Goal: Information Seeking & Learning: Learn about a topic

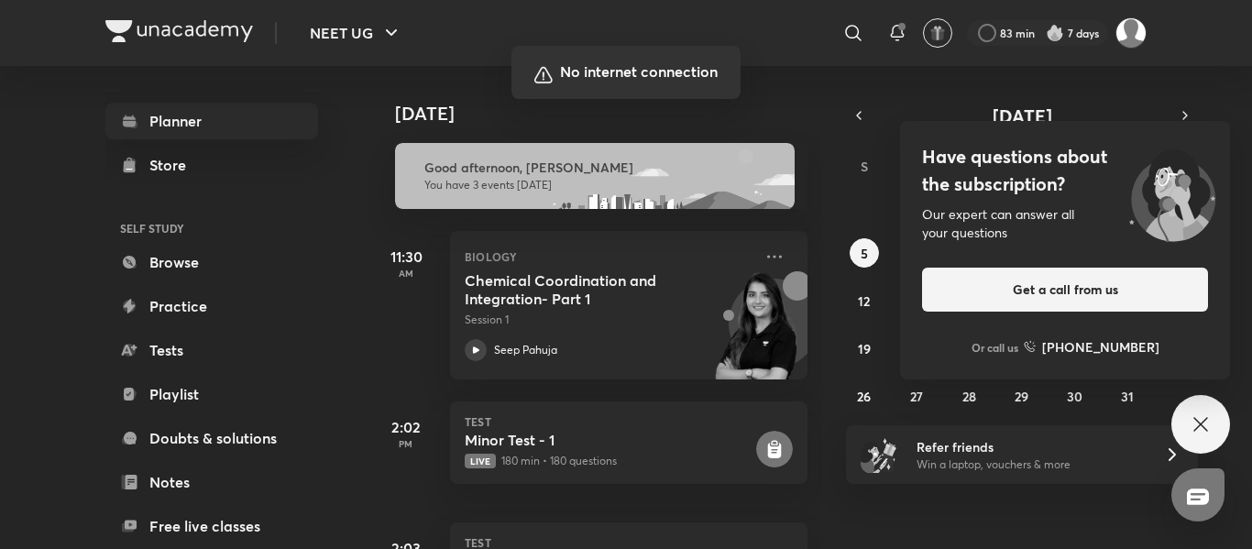
scroll to position [101, 0]
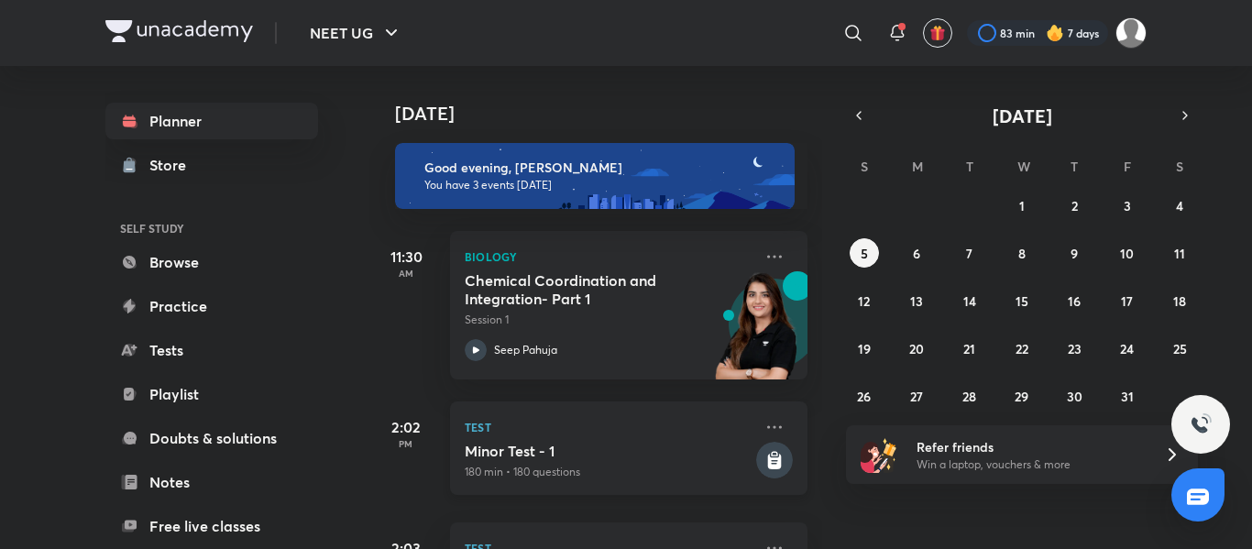
click at [596, 455] on h5 "Minor Test - 1" at bounding box center [609, 451] width 288 height 18
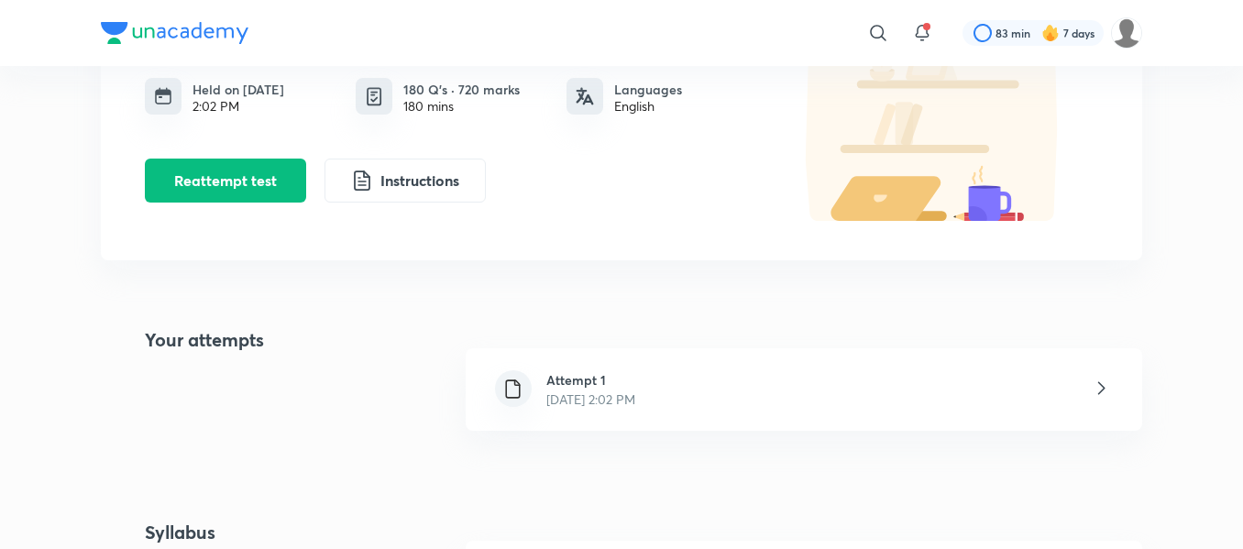
scroll to position [319, 0]
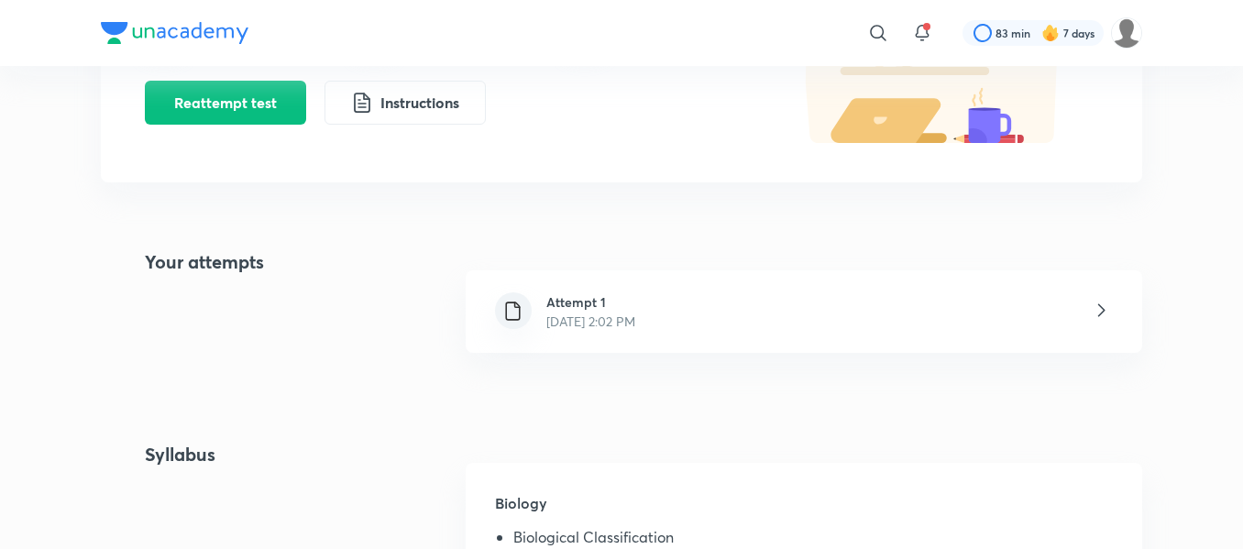
click at [724, 307] on div "Attempt 1 Oct 5, 2025, 2:02 PM" at bounding box center [804, 311] width 676 height 82
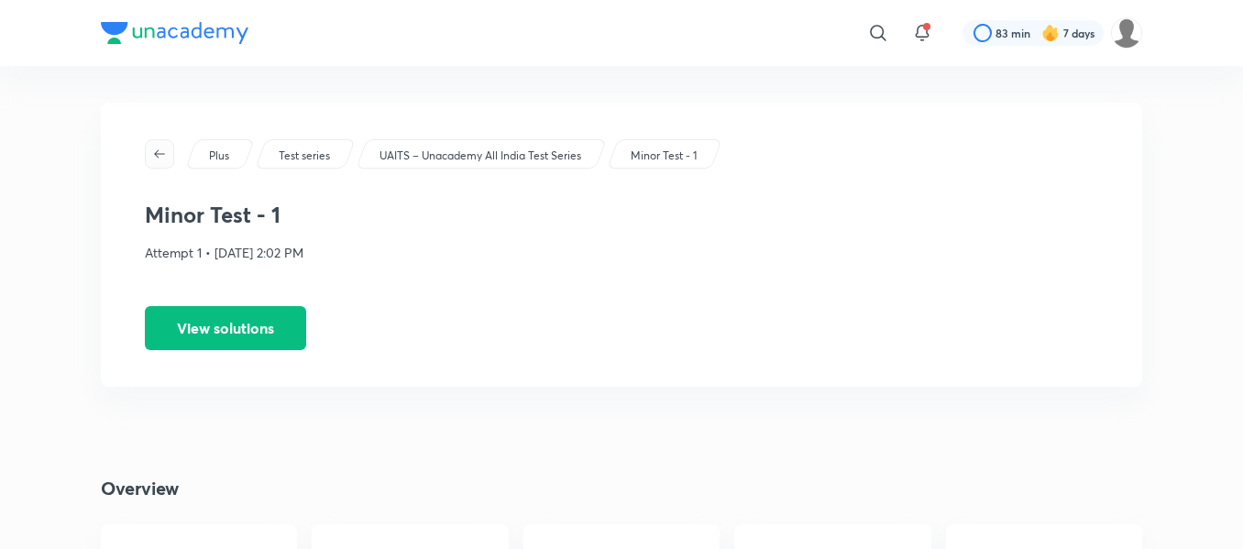
click at [166, 161] on button "button" at bounding box center [159, 153] width 29 height 29
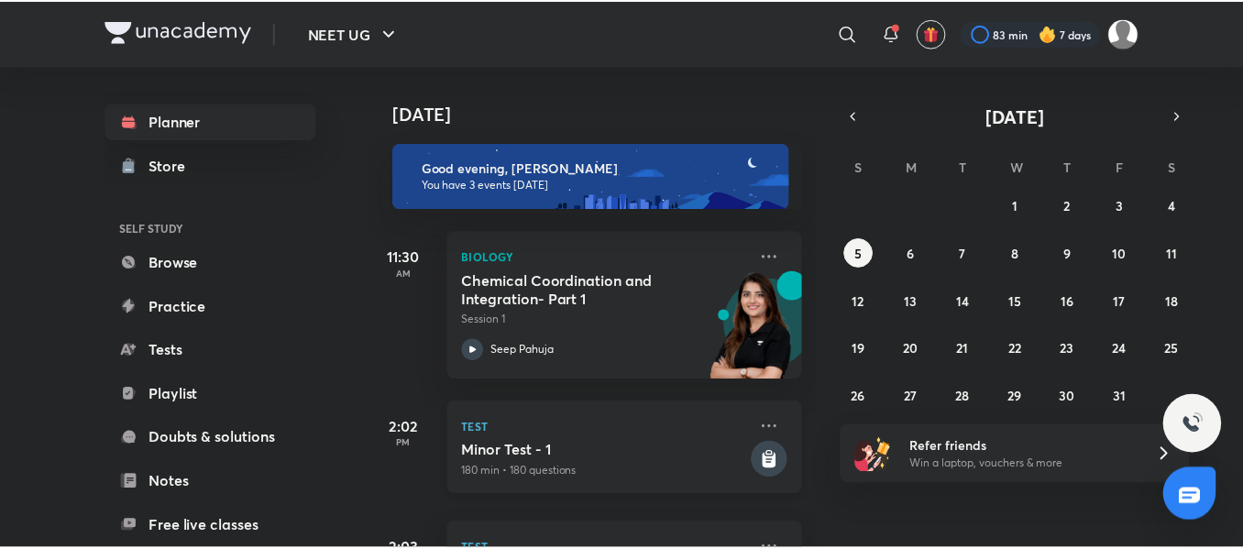
scroll to position [101, 0]
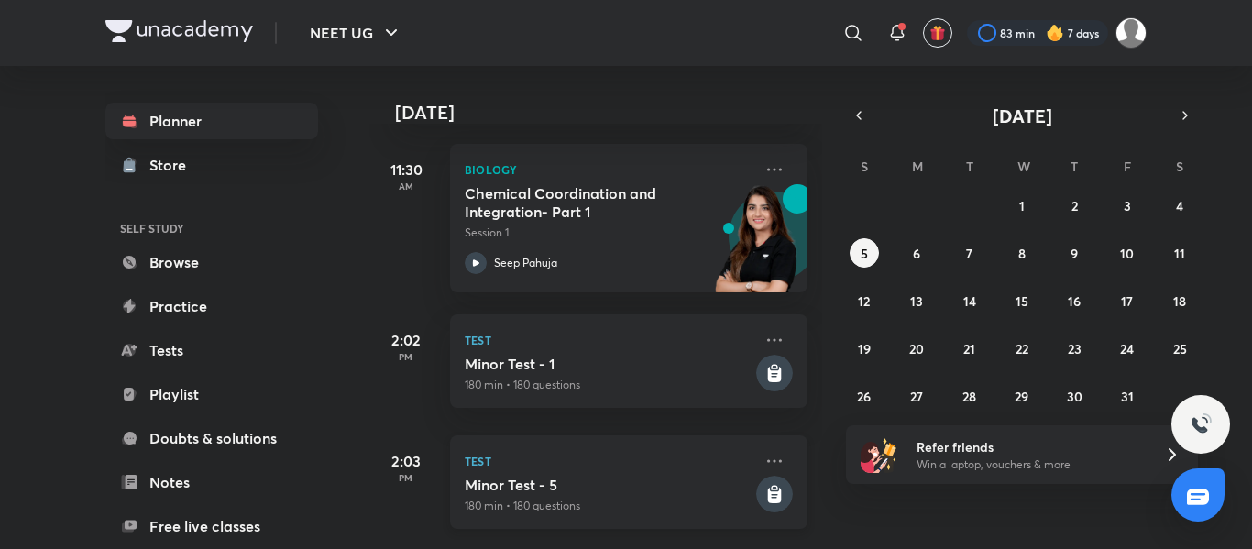
click at [645, 455] on p "Test" at bounding box center [609, 461] width 288 height 22
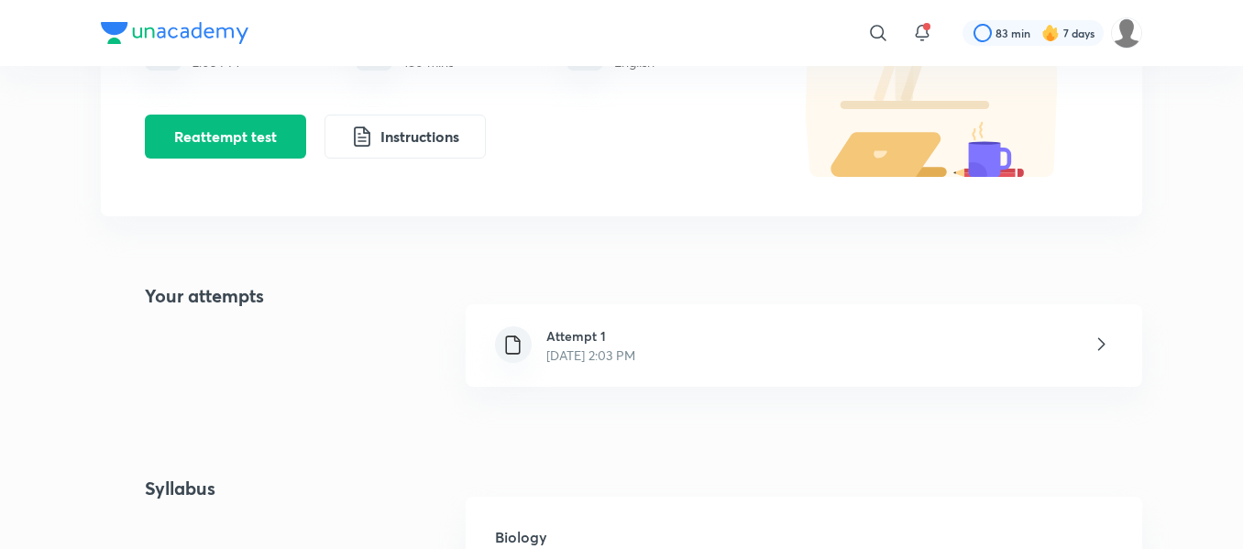
scroll to position [229, 0]
click at [812, 361] on div "Attempt 1 Oct 5, 2025, 2:03 PM" at bounding box center [804, 346] width 676 height 82
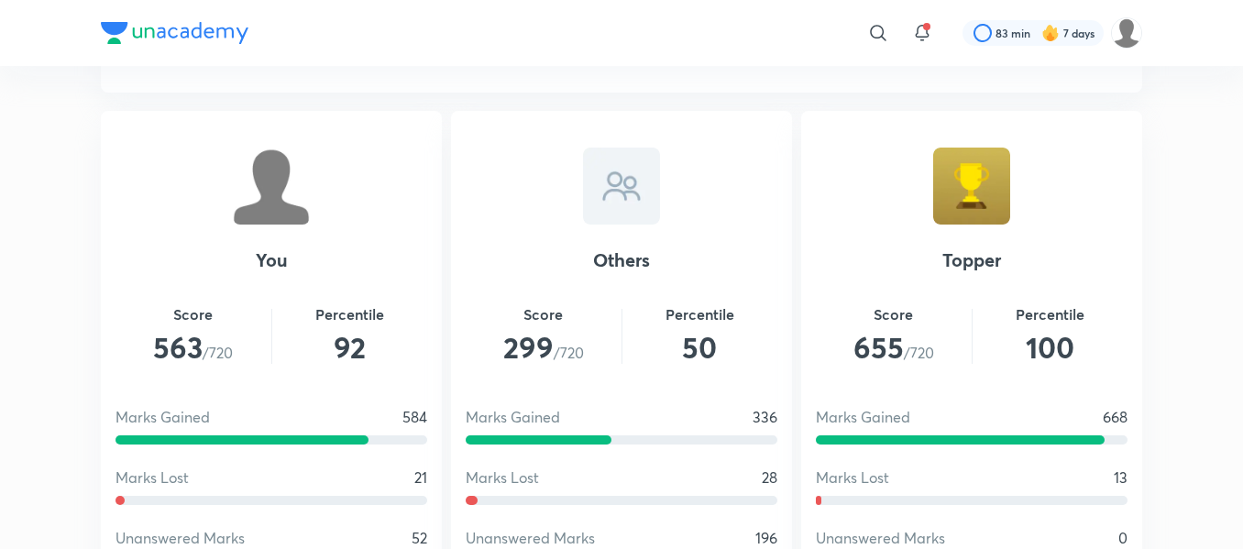
scroll to position [1305, 0]
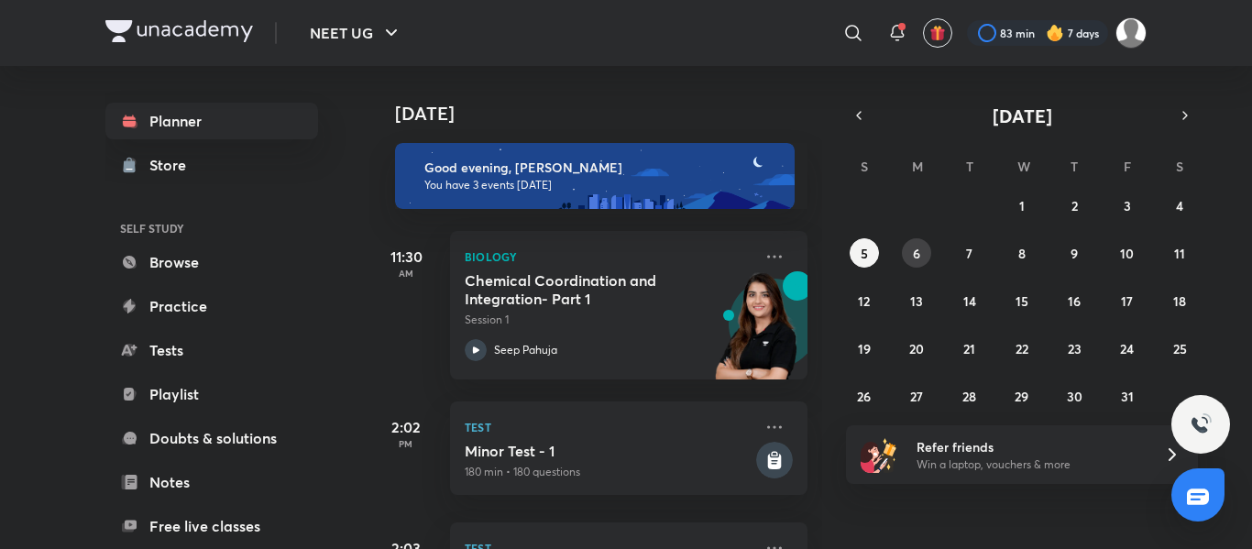
click at [922, 258] on button "6" at bounding box center [916, 252] width 29 height 29
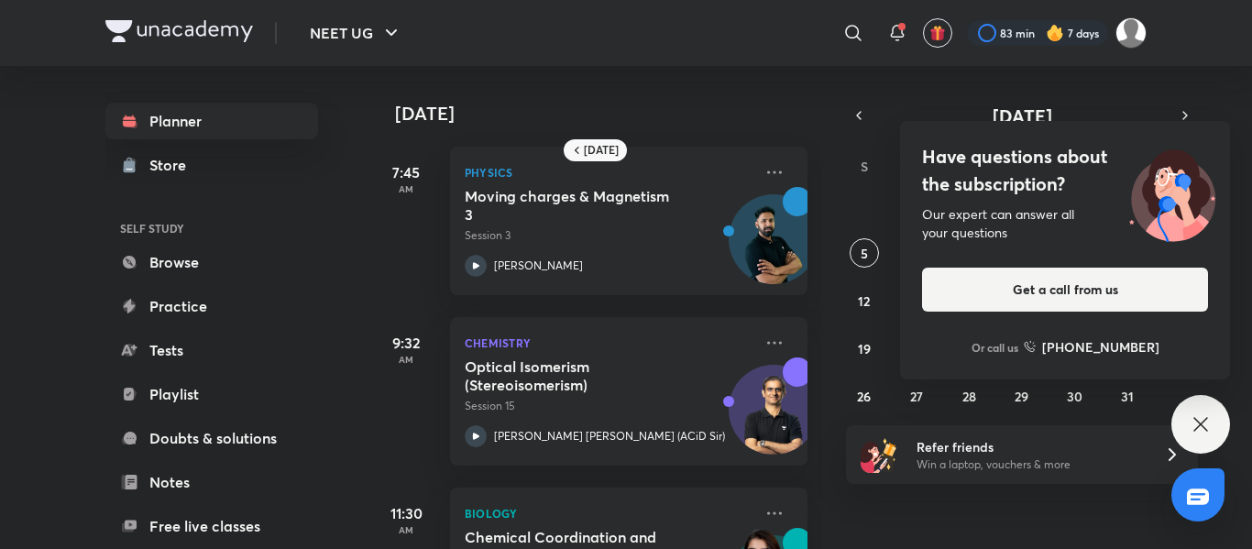
click at [1194, 421] on icon at bounding box center [1201, 424] width 22 height 22
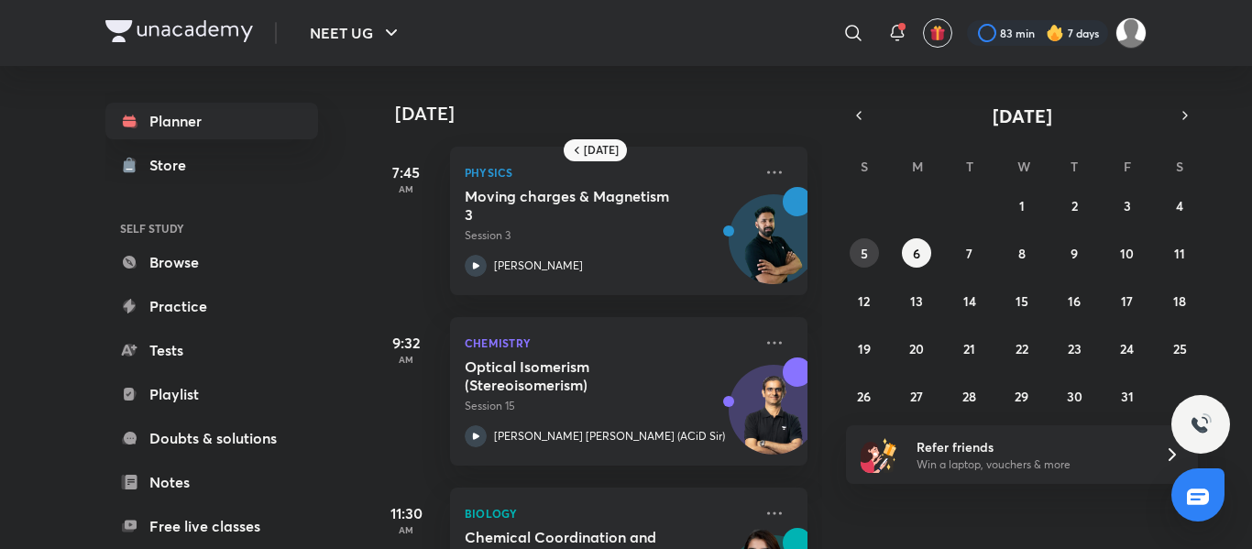
click at [855, 248] on button "5" at bounding box center [864, 252] width 29 height 29
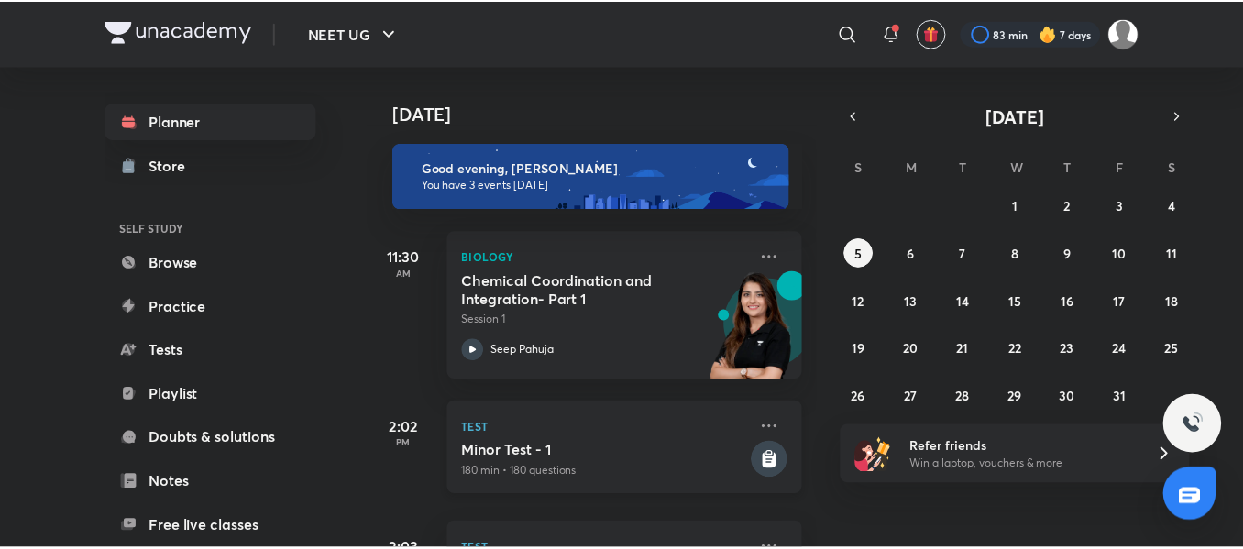
scroll to position [101, 0]
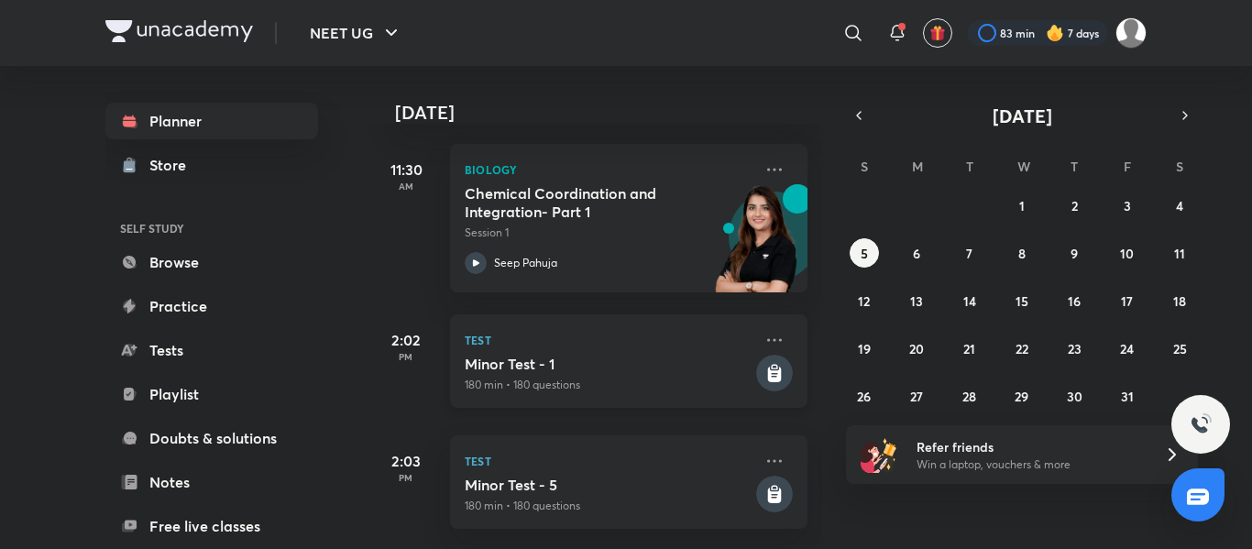
click at [638, 476] on h5 "Minor Test - 5" at bounding box center [609, 485] width 288 height 18
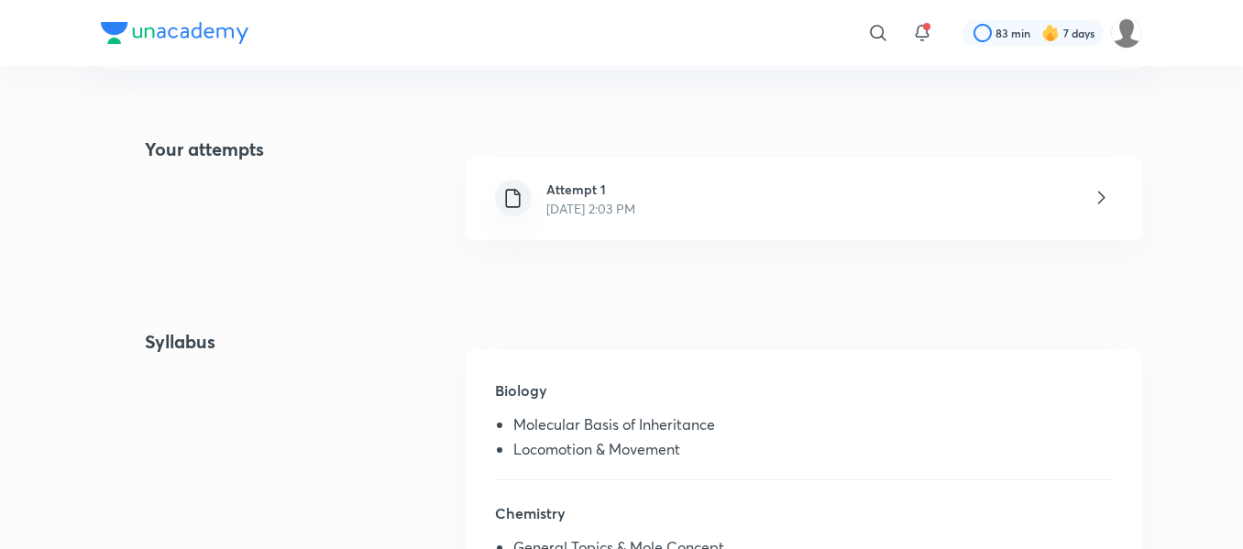
scroll to position [383, 0]
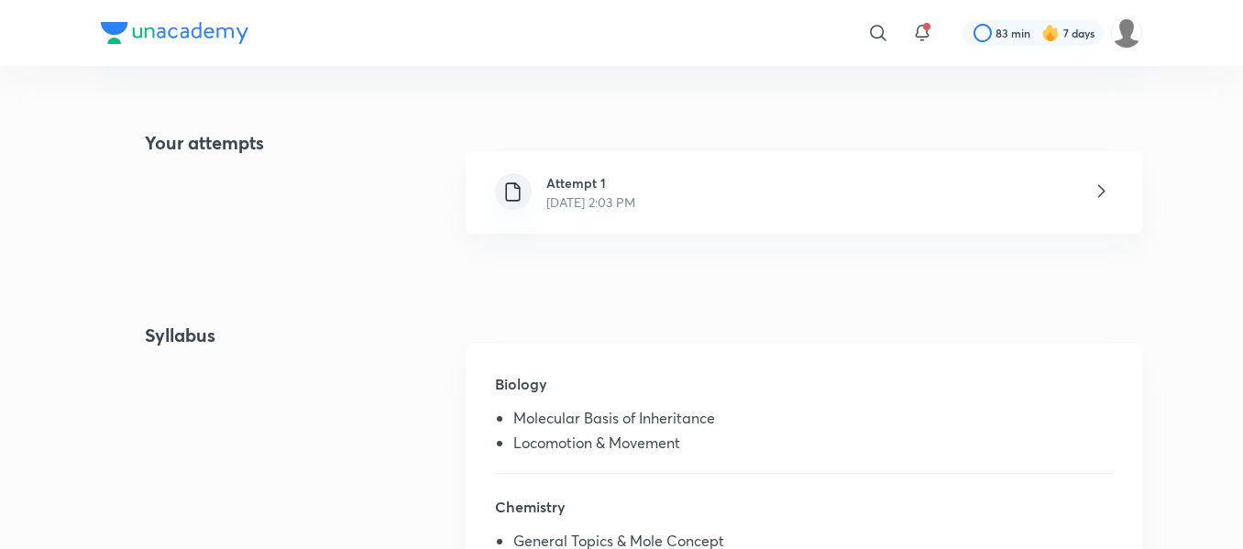
click at [728, 201] on div "Attempt 1 Oct 5, 2025, 2:03 PM" at bounding box center [804, 192] width 676 height 82
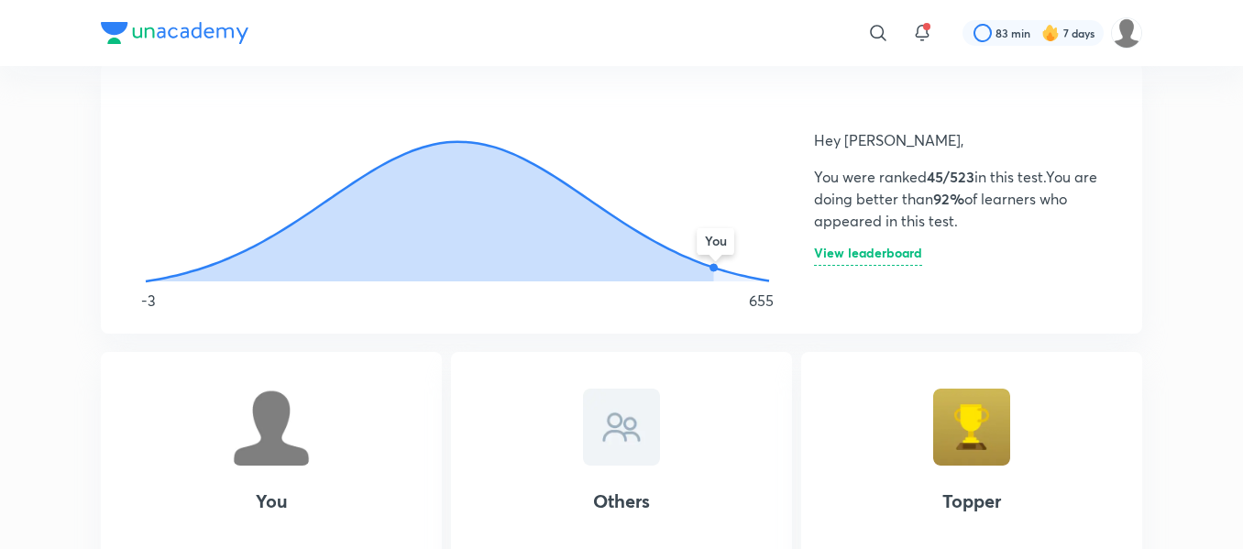
scroll to position [1044, 0]
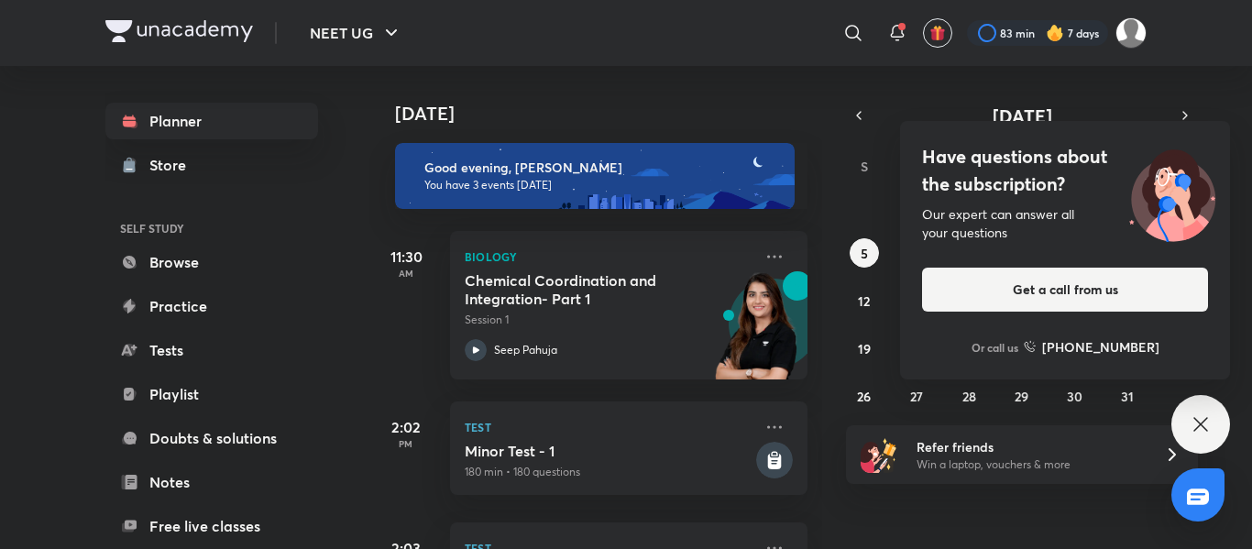
click at [1182, 427] on div "Have questions about the subscription? Our expert can answer all your questions…" at bounding box center [1200, 424] width 59 height 59
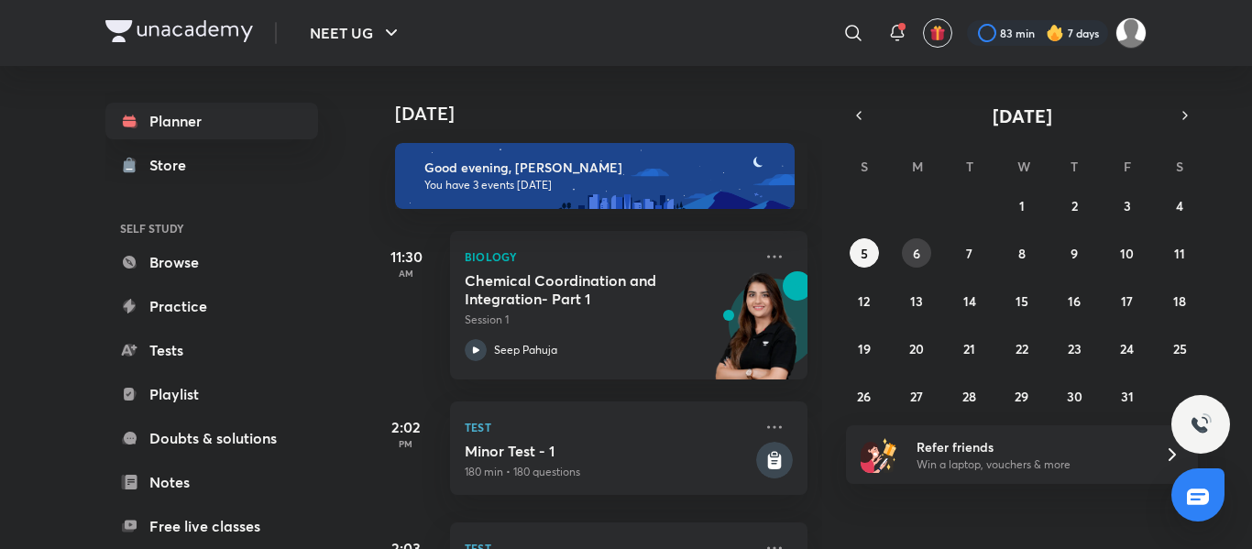
click at [909, 257] on button "6" at bounding box center [916, 252] width 29 height 29
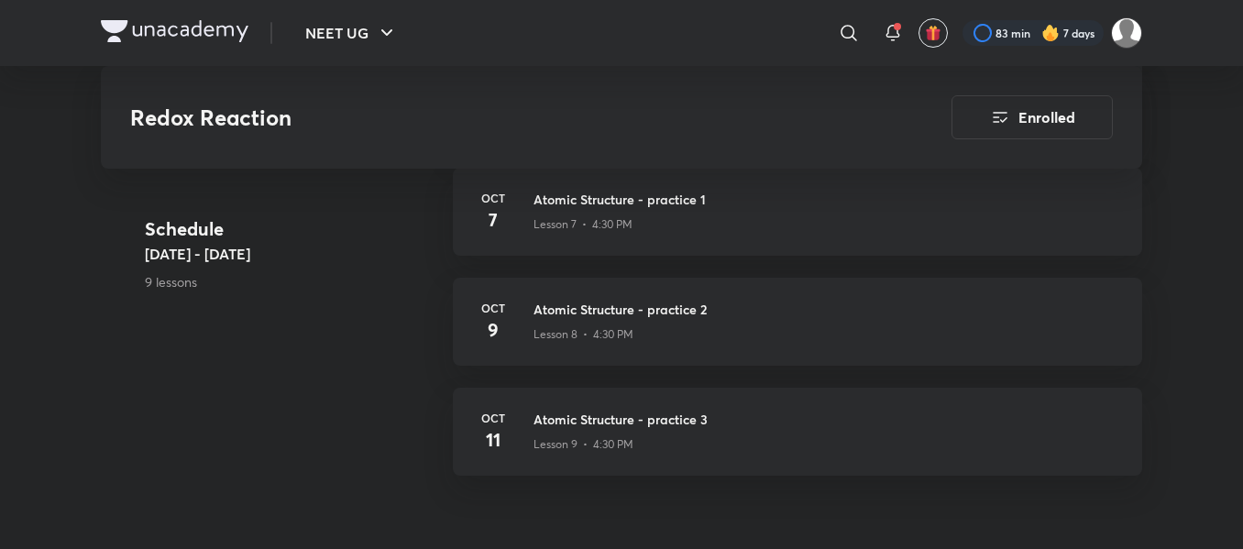
scroll to position [1404, 0]
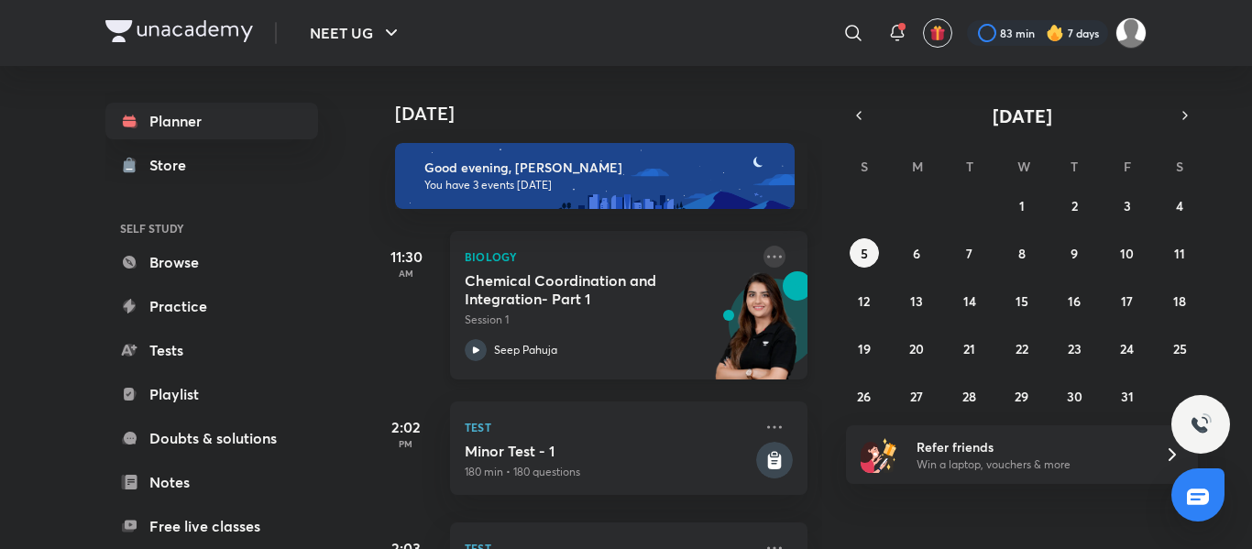
click at [763, 251] on icon at bounding box center [774, 257] width 22 height 22
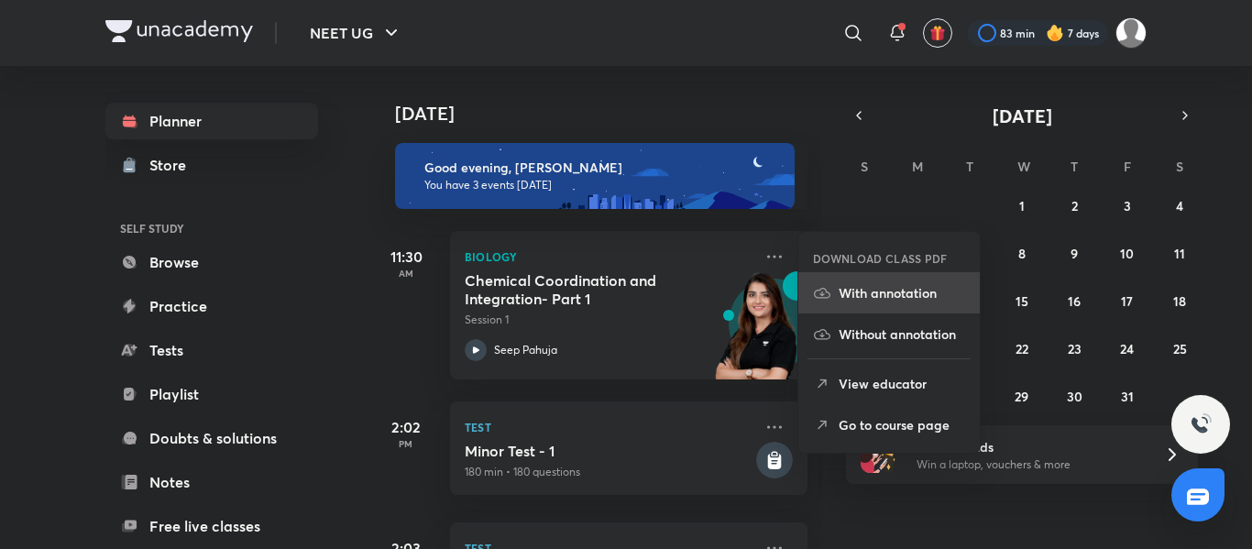
click at [843, 293] on p "With annotation" at bounding box center [902, 292] width 126 height 19
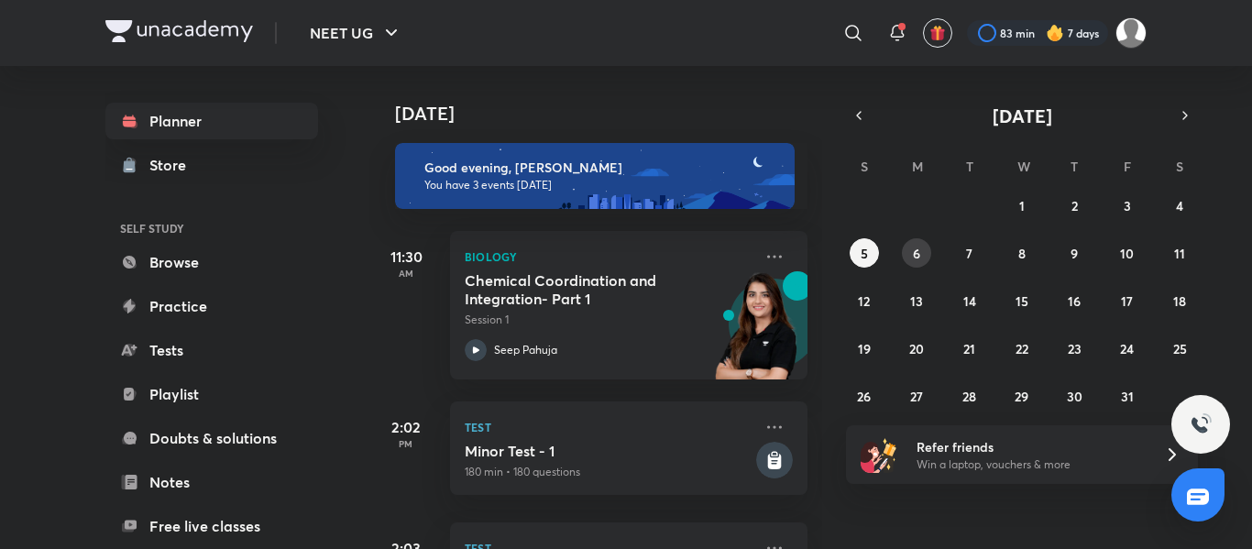
click at [921, 247] on button "6" at bounding box center [916, 252] width 29 height 29
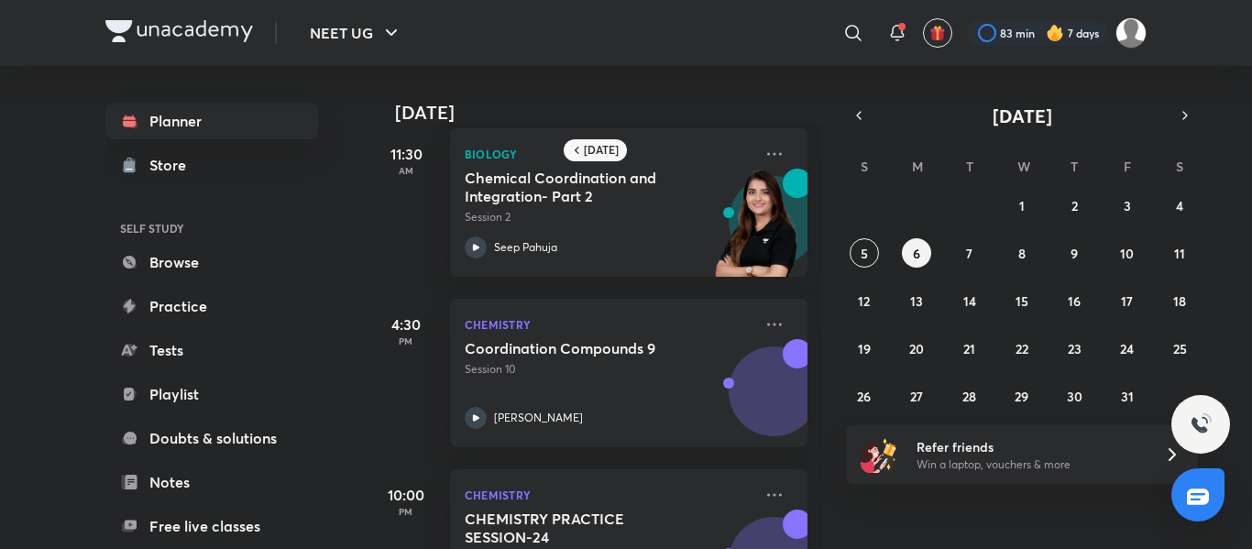
scroll to position [361, 0]
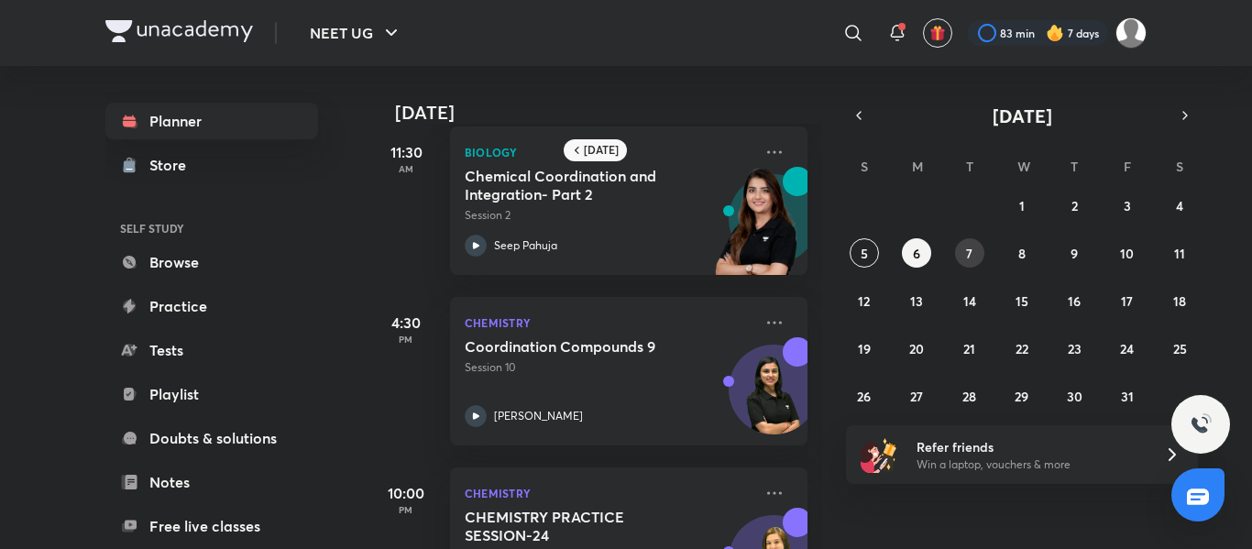
click at [958, 256] on button "7" at bounding box center [969, 252] width 29 height 29
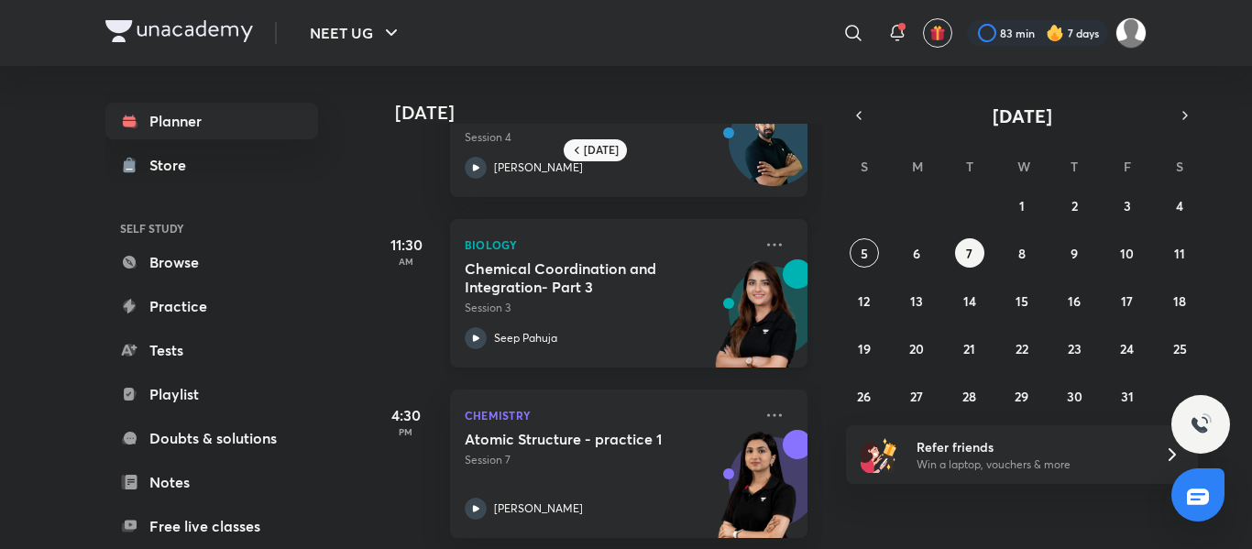
scroll to position [100, 0]
click at [1015, 249] on button "8" at bounding box center [1021, 252] width 29 height 29
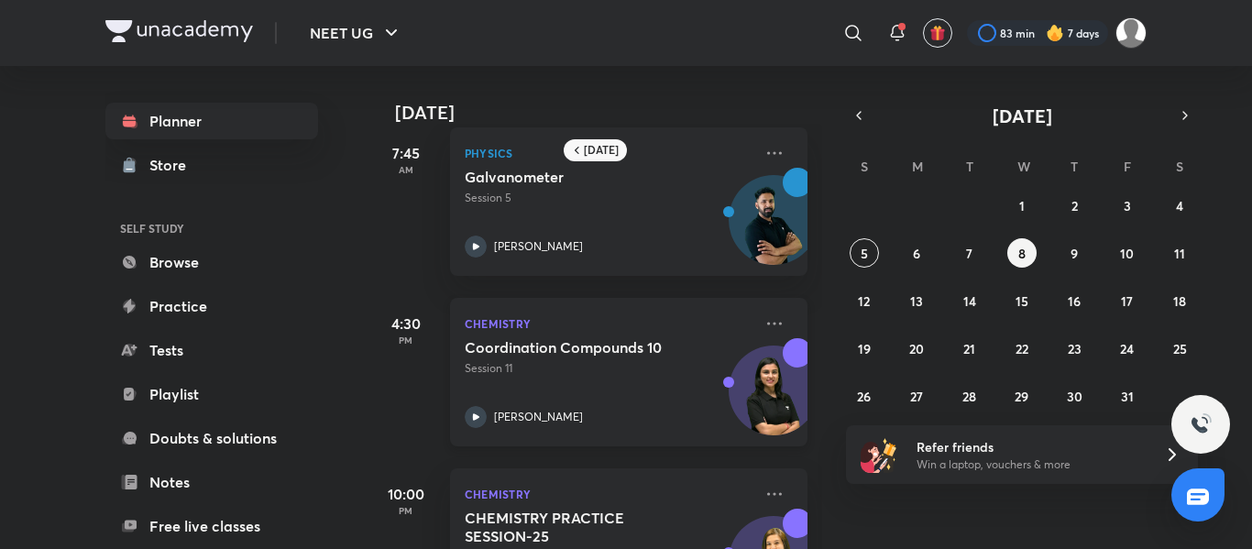
scroll to position [0, 0]
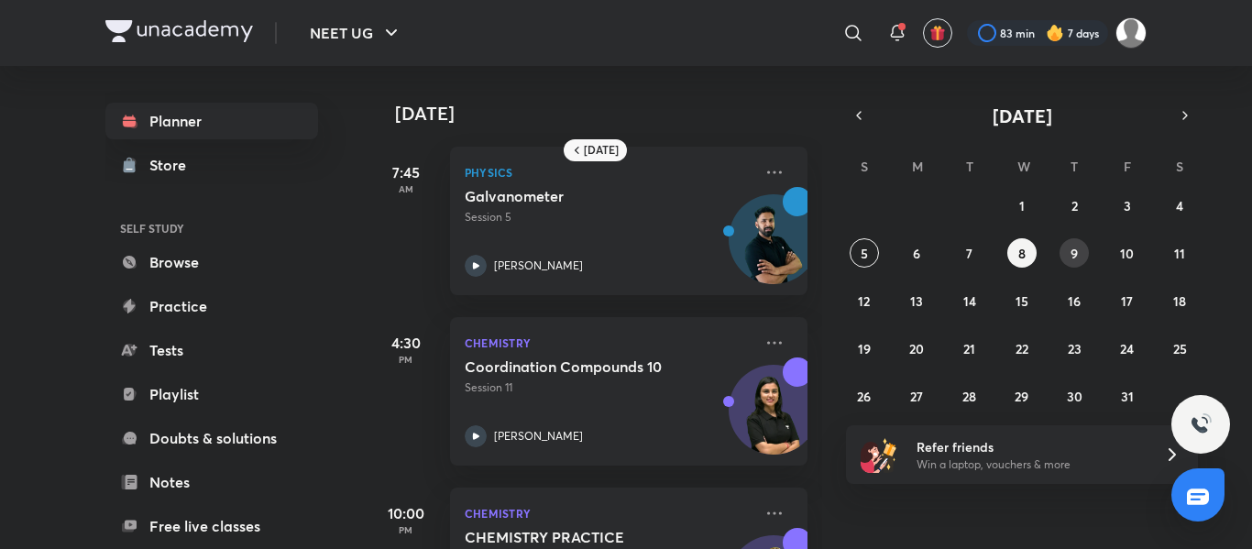
click at [1066, 251] on button "9" at bounding box center [1073, 252] width 29 height 29
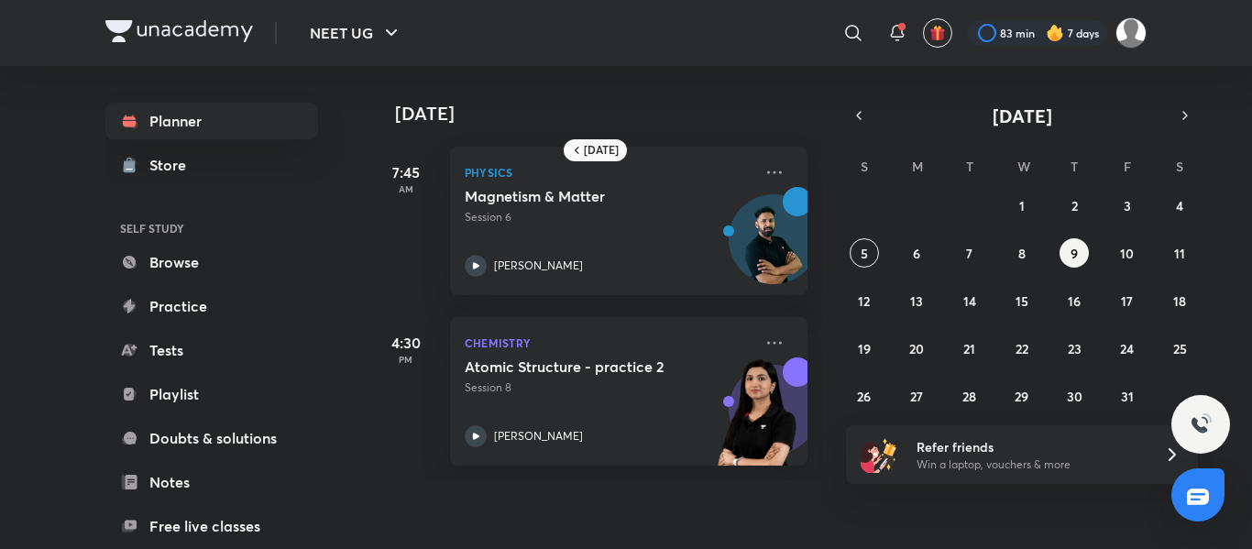
click at [847, 249] on div "28 29 30 1 2 3 4 5 6 7 8 9 10 11 12 13 14 15 16 17 18 19 20 21 22 23 24 25 26 2…" at bounding box center [1022, 301] width 352 height 220
click at [866, 249] on abbr "5" at bounding box center [864, 253] width 7 height 17
